Goal: Task Accomplishment & Management: Use online tool/utility

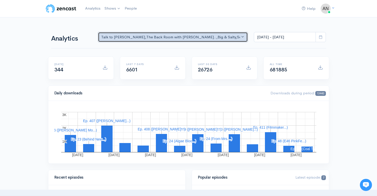
click at [214, 36] on button "Talk to [PERSON_NAME] , The Back Room with [PERSON_NAME].. , Big & Salty , Seri…" at bounding box center [173, 37] width 150 height 10
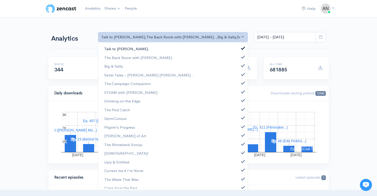
click at [242, 47] on span at bounding box center [243, 48] width 2 height 4
select select "10316"
click at [242, 64] on span at bounding box center [243, 65] width 2 height 4
click at [242, 75] on span at bounding box center [243, 74] width 2 height 4
click at [242, 81] on span at bounding box center [243, 82] width 2 height 4
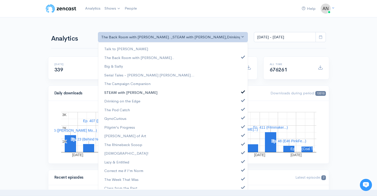
click at [242, 91] on span at bounding box center [243, 91] width 2 height 4
click at [239, 102] on link "Drinking on the Edge" at bounding box center [173, 101] width 150 height 9
click at [242, 109] on span at bounding box center [243, 109] width 2 height 4
click at [242, 118] on span at bounding box center [243, 117] width 2 height 4
click at [239, 128] on link "Pilgrim's Progress" at bounding box center [173, 127] width 150 height 9
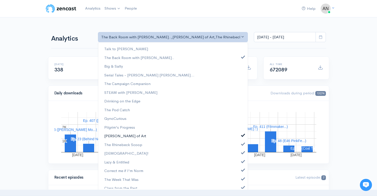
click at [242, 136] on span at bounding box center [243, 135] width 2 height 4
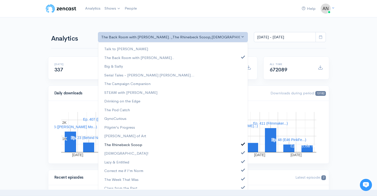
click at [239, 145] on link "The Rhinebeck Scoop" at bounding box center [173, 144] width 150 height 9
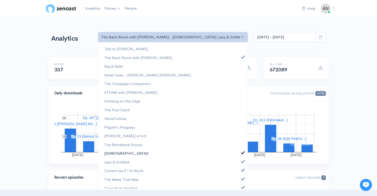
click at [239, 154] on link "[DEMOGRAPHIC_DATA]!" at bounding box center [173, 153] width 150 height 9
click at [242, 162] on span at bounding box center [243, 161] width 2 height 4
click at [242, 169] on span at bounding box center [243, 169] width 2 height 4
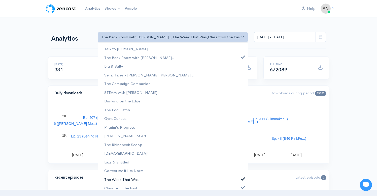
click at [239, 180] on link "The Week That Was" at bounding box center [173, 179] width 150 height 9
click at [242, 187] on span at bounding box center [243, 187] width 2 height 4
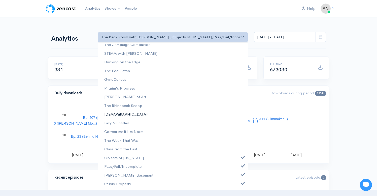
scroll to position [74, 0]
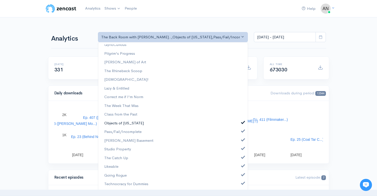
click at [242, 120] on span at bounding box center [243, 122] width 2 height 4
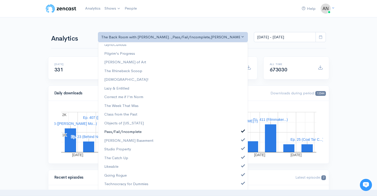
click at [242, 132] on span at bounding box center [243, 131] width 2 height 4
click at [240, 144] on link "[PERSON_NAME] Basement" at bounding box center [173, 140] width 150 height 9
click at [242, 149] on span at bounding box center [243, 148] width 2 height 4
click at [242, 158] on span at bounding box center [243, 157] width 2 height 4
click at [239, 168] on link "Likeable" at bounding box center [173, 166] width 150 height 9
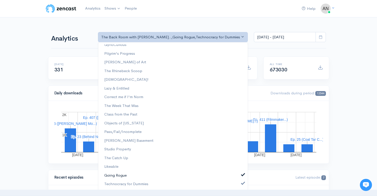
click at [242, 173] on span at bounding box center [243, 174] width 2 height 4
click at [239, 181] on link "Technocracy for Dummies" at bounding box center [173, 183] width 150 height 9
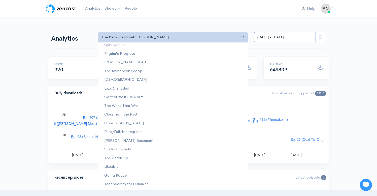
click at [282, 34] on input "[DATE] - [DATE]" at bounding box center [285, 37] width 62 height 10
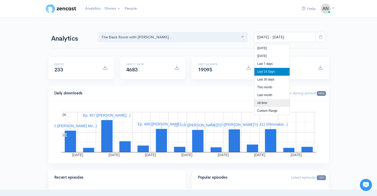
click at [265, 102] on li "All time" at bounding box center [272, 103] width 35 height 8
type input "[DATE] - [DATE]"
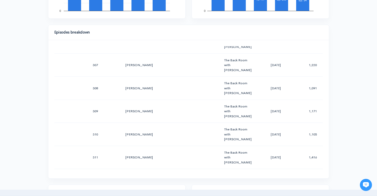
scroll to position [7148, 0]
